Goal: Transaction & Acquisition: Purchase product/service

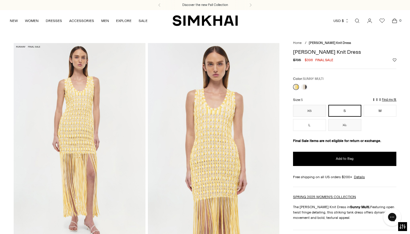
click at [307, 86] on div at bounding box center [300, 87] width 17 height 8
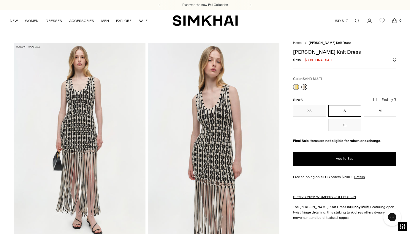
click at [305, 86] on link at bounding box center [304, 87] width 6 height 6
